Goal: Information Seeking & Learning: Learn about a topic

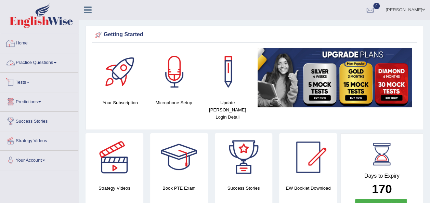
click at [21, 39] on link "Home" at bounding box center [39, 42] width 78 height 17
click at [39, 64] on link "Practice Questions" at bounding box center [39, 61] width 78 height 17
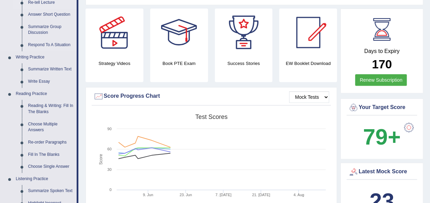
scroll to position [125, 0]
click at [42, 112] on link "Reading & Writing: Fill In The Blanks" at bounding box center [51, 109] width 52 height 18
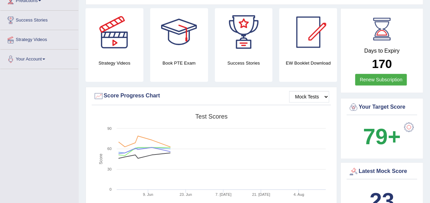
scroll to position [148, 0]
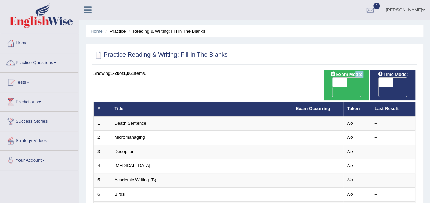
drag, startPoint x: 353, startPoint y: 76, endPoint x: 348, endPoint y: 79, distance: 6.6
click at [348, 79] on div "Exam Mode: ON OFF" at bounding box center [346, 85] width 45 height 30
click at [333, 87] on span "OFF" at bounding box center [325, 92] width 14 height 10
checkbox input "true"
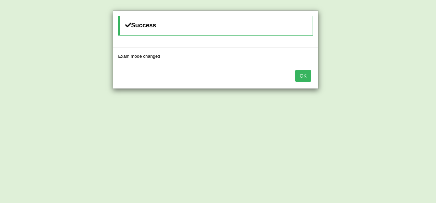
click at [301, 78] on button "OK" at bounding box center [303, 76] width 16 height 12
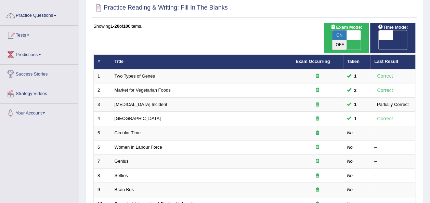
scroll to position [48, 0]
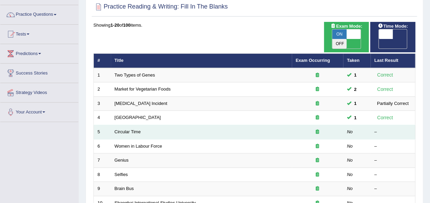
click at [123, 125] on td "Circular Time" at bounding box center [201, 132] width 181 height 14
click at [140, 125] on td "Circular Time" at bounding box center [201, 132] width 181 height 14
click at [129, 129] on link "Circular Time" at bounding box center [128, 131] width 26 height 5
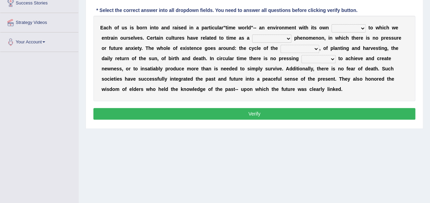
scroll to position [119, 0]
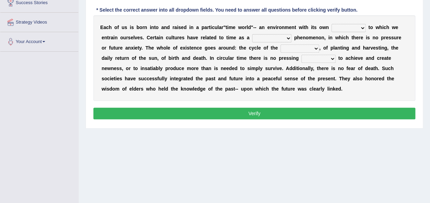
click at [332, 28] on select "area shape rhythm inclination" at bounding box center [349, 28] width 34 height 8
select select "rhythm"
click at [332, 24] on select "area shape rhythm inclination" at bounding box center [349, 28] width 34 height 8
click at [252, 37] on select "cyclical conventional recycling cylindrical" at bounding box center [271, 38] width 39 height 8
select select "cyclical"
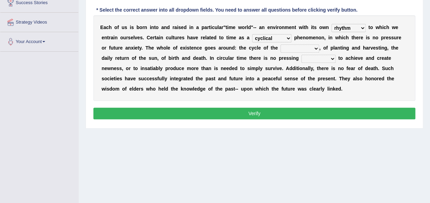
click at [252, 34] on select "cyclical conventional recycling cylindrical" at bounding box center [271, 38] width 39 height 8
click at [281, 51] on select "days seasons arrangement periods" at bounding box center [300, 49] width 39 height 8
select select "seasons"
click at [281, 45] on select "days seasons arrangement periods" at bounding box center [300, 49] width 39 height 8
click at [302, 60] on select "issue point cause need" at bounding box center [319, 59] width 34 height 8
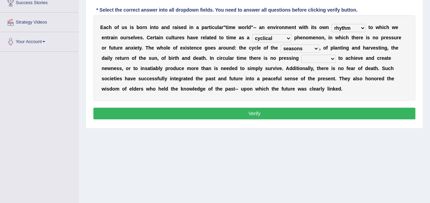
select select "need"
click at [302, 55] on select "issue point cause need" at bounding box center [319, 59] width 34 height 8
click at [237, 110] on button "Verify" at bounding box center [254, 114] width 322 height 12
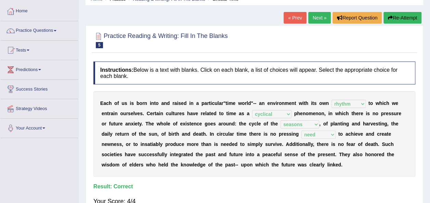
scroll to position [22, 0]
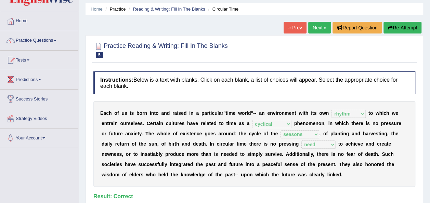
click at [320, 27] on link "Next »" at bounding box center [320, 28] width 23 height 12
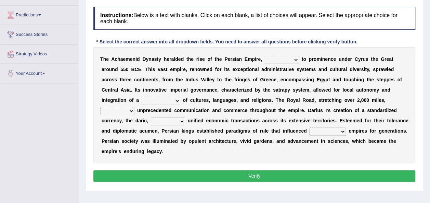
scroll to position [87, 0]
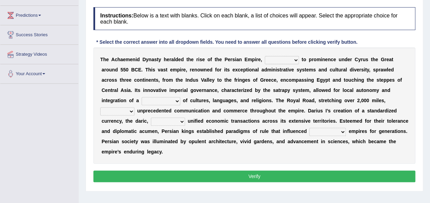
click at [269, 60] on select "directing staging ascending stumbling" at bounding box center [282, 60] width 34 height 8
select select "ascending"
click at [265, 56] on select "directing staging ascending stumbling" at bounding box center [282, 60] width 34 height 8
click at [180, 97] on select "construction separation magnitude multitude" at bounding box center [161, 101] width 39 height 8
select select "construction"
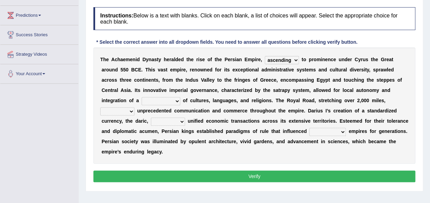
click at [180, 97] on select "construction separation magnitude multitude" at bounding box center [161, 101] width 39 height 8
click at [135, 108] on select "scattered united aimed facilitated" at bounding box center [117, 112] width 34 height 8
select select "scattered"
click at [135, 108] on select "scattered united aimed facilitated" at bounding box center [117, 112] width 34 height 8
click at [185, 118] on select "moreover wherein further so" at bounding box center [168, 122] width 34 height 8
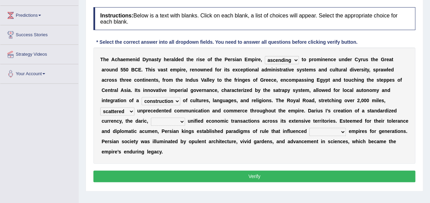
select select "so"
click at [185, 118] on select "moreover wherein further so" at bounding box center [168, 122] width 34 height 8
click at [310, 134] on select "subsequent explicit permanent trivial" at bounding box center [328, 132] width 37 height 8
select select "permanent"
click at [310, 128] on select "subsequent explicit permanent trivial" at bounding box center [328, 132] width 37 height 8
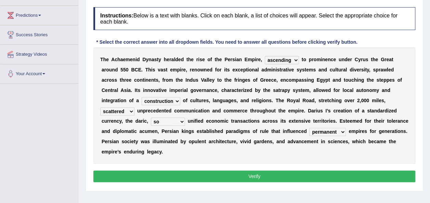
click at [203, 171] on button "Verify" at bounding box center [254, 177] width 322 height 12
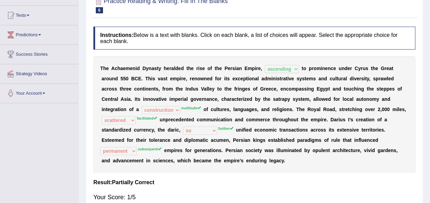
scroll to position [0, 0]
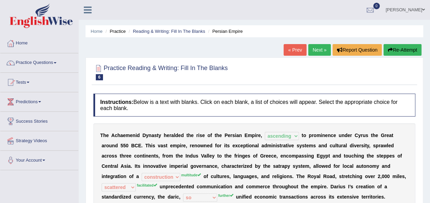
click at [322, 54] on link "Next »" at bounding box center [320, 50] width 23 height 12
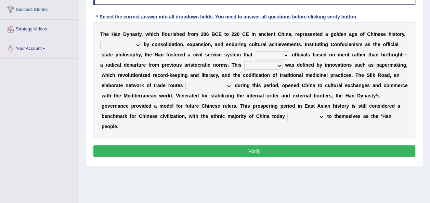
click at [133, 43] on select "disciplined journeyed input distinguished" at bounding box center [120, 45] width 41 height 8
click at [121, 46] on select "disciplined journeyed input distinguished" at bounding box center [120, 45] width 41 height 8
select select "distinguished"
click at [100, 41] on select "disciplined journeyed input distinguished" at bounding box center [120, 45] width 41 height 8
click at [255, 55] on select "discussed adapted reflected selected" at bounding box center [272, 55] width 34 height 8
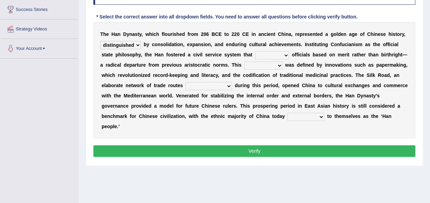
select select "reflected"
click at [255, 51] on select "discussed adapted reflected selected" at bounding box center [272, 55] width 34 height 8
click at [245, 65] on select "moment epoch intermission interval" at bounding box center [264, 66] width 38 height 8
select select "epoch"
click at [245, 62] on select "moment epoch intermission interval" at bounding box center [264, 66] width 38 height 8
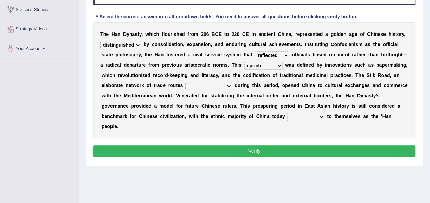
click at [186, 87] on select "was established establishing that established established" at bounding box center [209, 86] width 47 height 8
select select "established"
click at [186, 82] on select "was established establishing that established established" at bounding box center [209, 86] width 47 height 8
click at [288, 113] on select "calling considering referring pointing" at bounding box center [306, 117] width 37 height 8
select select "considering"
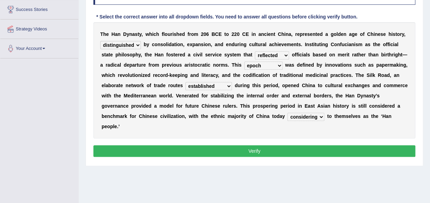
click at [288, 113] on select "calling considering referring pointing" at bounding box center [306, 117] width 37 height 8
click at [190, 146] on button "Verify" at bounding box center [254, 152] width 322 height 12
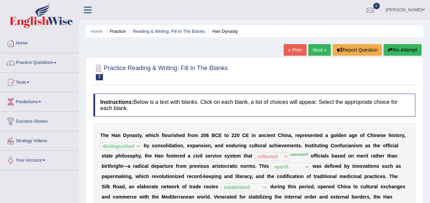
click at [390, 51] on icon "button" at bounding box center [390, 50] width 5 height 5
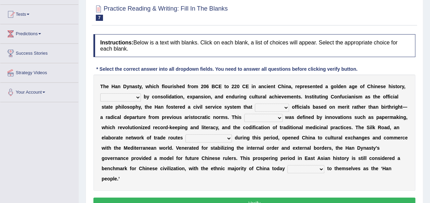
click at [129, 98] on select "disciplined journeyed input distinguished" at bounding box center [120, 97] width 41 height 8
select select "disciplined"
click at [100, 93] on select "disciplined journeyed input distinguished" at bounding box center [120, 97] width 41 height 8
click at [255, 106] on select "discussed adapted reflected selected" at bounding box center [272, 108] width 34 height 8
select select "reflected"
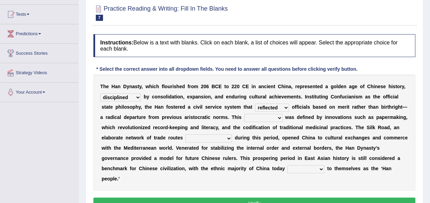
click at [255, 104] on select "discussed adapted reflected selected" at bounding box center [272, 108] width 34 height 8
click at [245, 118] on select "moment epoch intermission interval" at bounding box center [264, 118] width 38 height 8
select select "epoch"
click at [245, 114] on select "moment epoch intermission interval" at bounding box center [264, 118] width 38 height 8
click at [186, 138] on select "was established establishing that established established" at bounding box center [209, 139] width 47 height 8
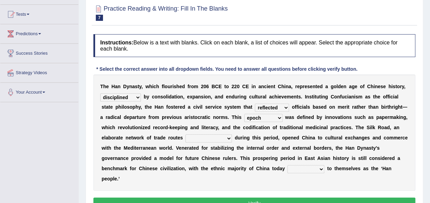
select select "established"
click at [186, 135] on select "was established establishing that established established" at bounding box center [209, 139] width 47 height 8
click at [288, 171] on select "calling considering referring pointing" at bounding box center [306, 169] width 37 height 8
select select "referring"
click at [288, 165] on select "calling considering referring pointing" at bounding box center [306, 169] width 37 height 8
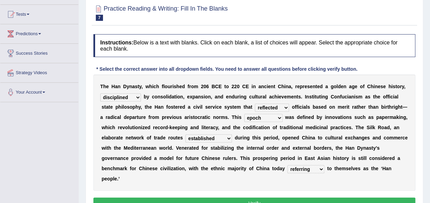
click at [174, 198] on button "Verify" at bounding box center [254, 204] width 322 height 12
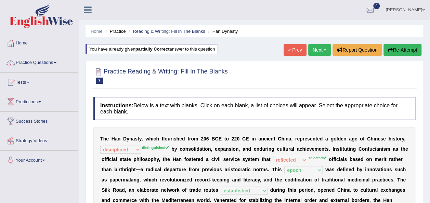
click at [319, 54] on link "Next »" at bounding box center [320, 50] width 23 height 12
